Goal: Navigation & Orientation: Find specific page/section

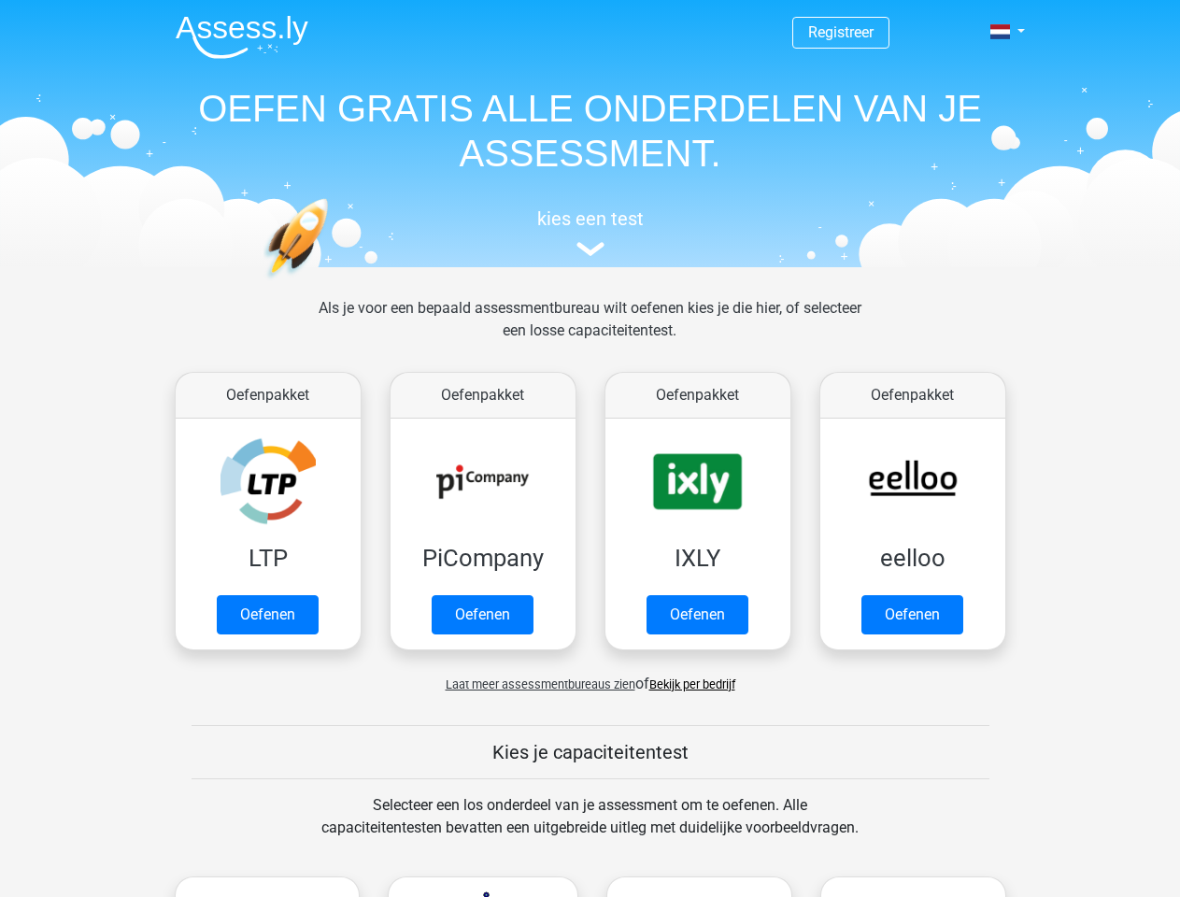
click at [1002, 32] on span at bounding box center [1000, 31] width 20 height 15
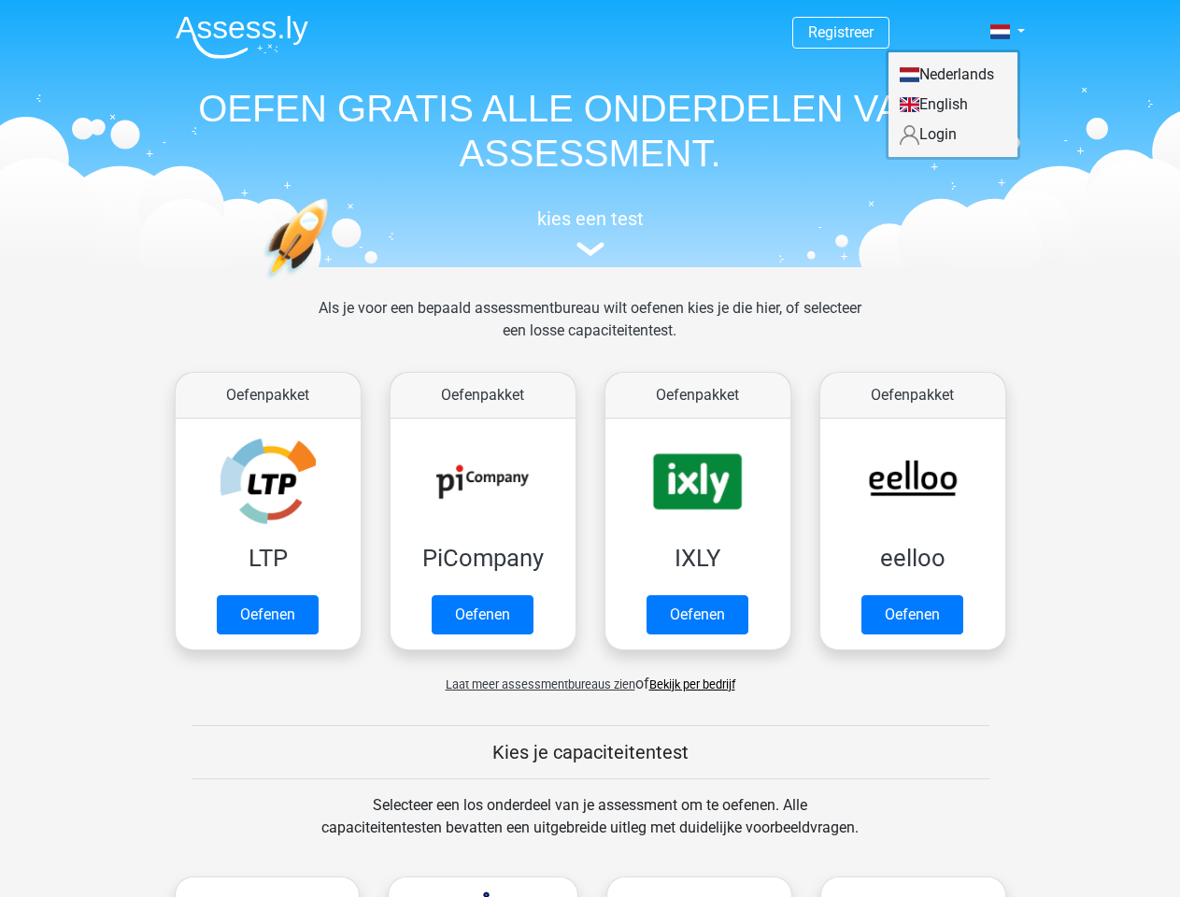
click at [535, 684] on span "Laat meer assessmentbureaus zien" at bounding box center [541, 684] width 190 height 14
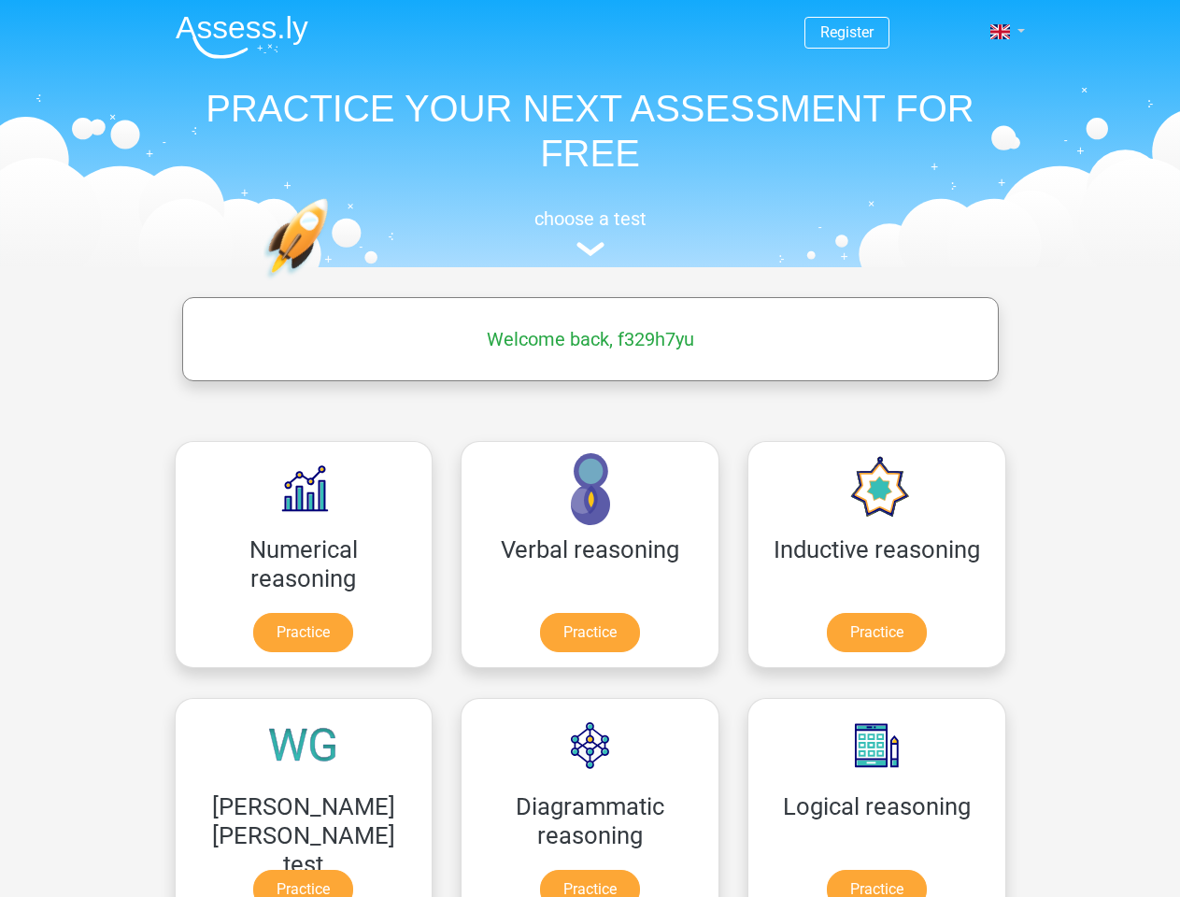
click at [1002, 32] on span at bounding box center [1000, 31] width 20 height 15
